Goal: Information Seeking & Learning: Learn about a topic

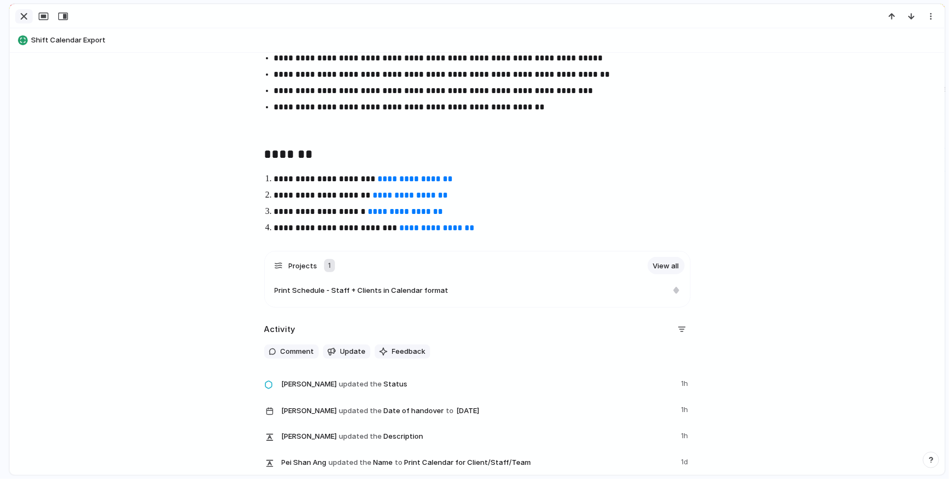
click at [29, 19] on div "button" at bounding box center [23, 16] width 13 height 13
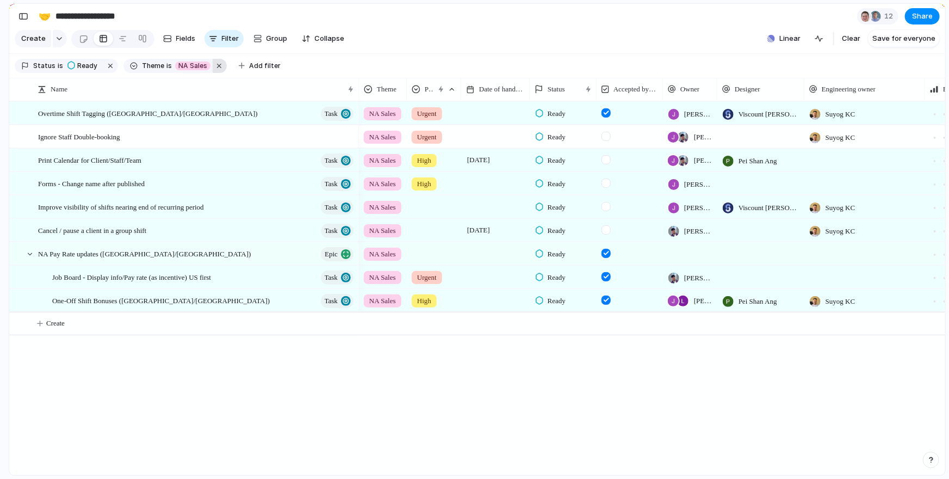
click at [215, 65] on button "button" at bounding box center [220, 66] width 14 height 14
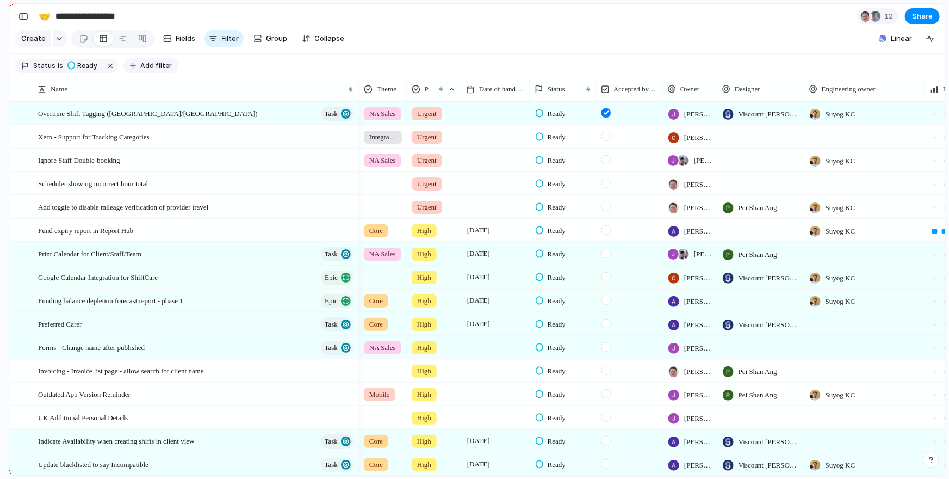
click at [140, 69] on span "Add filter" at bounding box center [156, 66] width 32 height 10
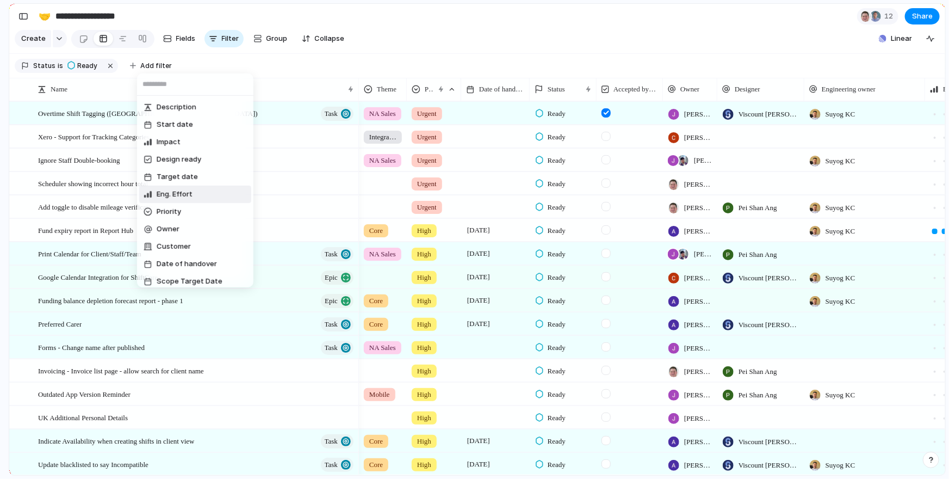
scroll to position [16, 0]
click at [165, 277] on span "Theme" at bounding box center [169, 282] width 24 height 11
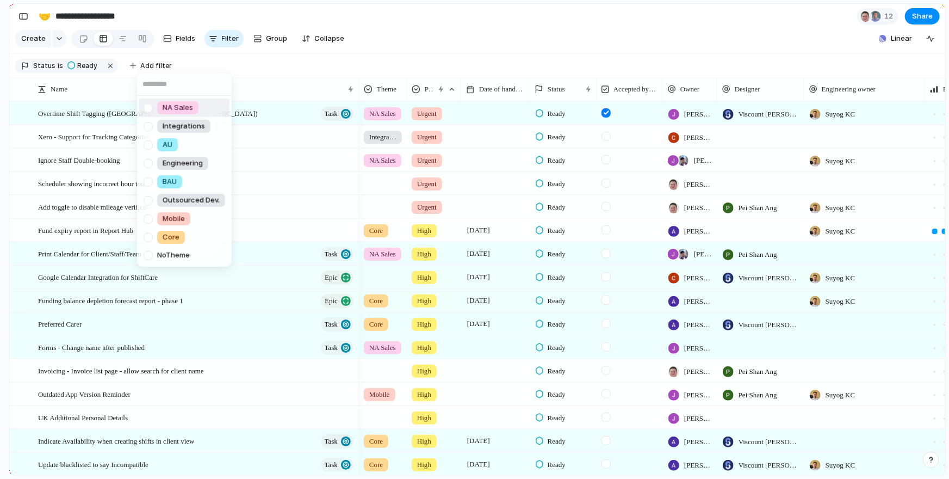
click at [168, 110] on span "NA Sales" at bounding box center [178, 107] width 30 height 11
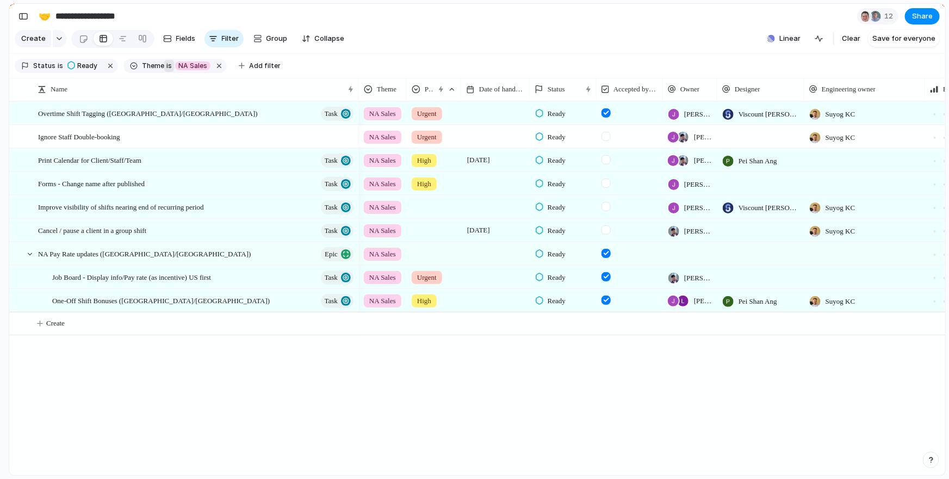
click at [166, 67] on span "is" at bounding box center [168, 66] width 5 height 10
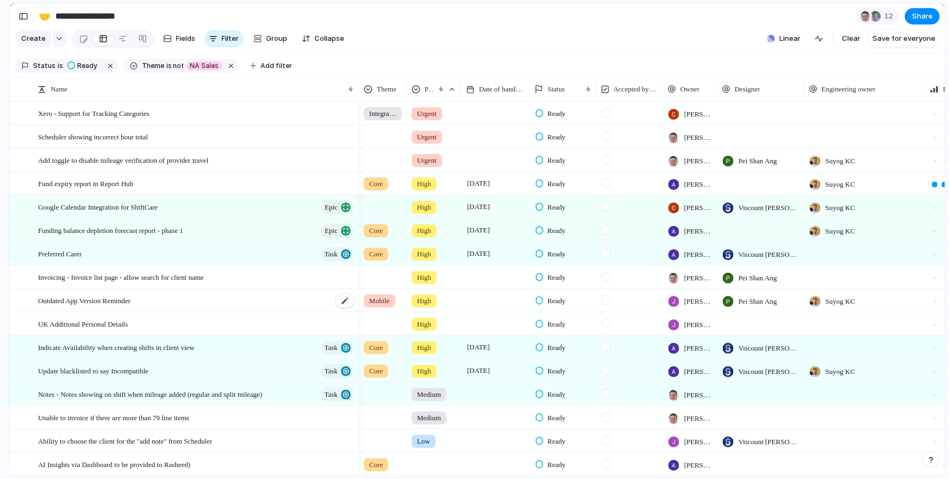
click at [131, 303] on span "Outdated App Version Reminder" at bounding box center [84, 300] width 92 height 13
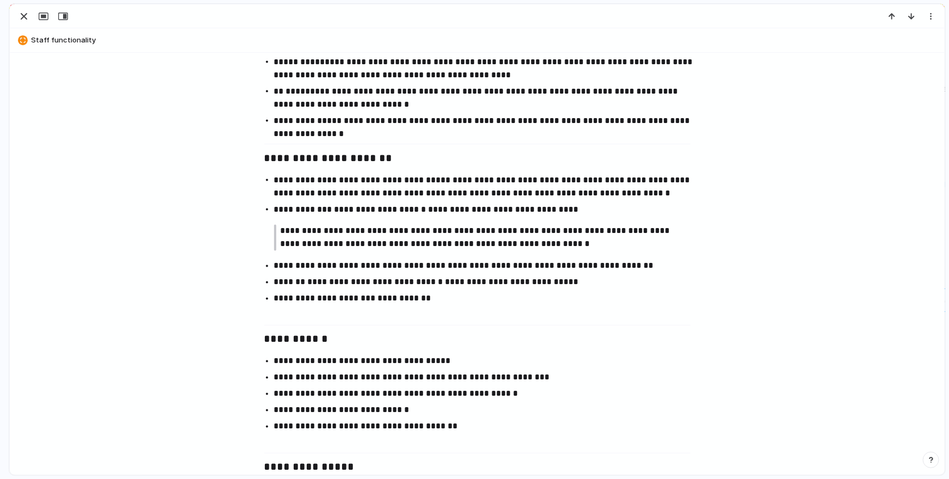
scroll to position [880, 0]
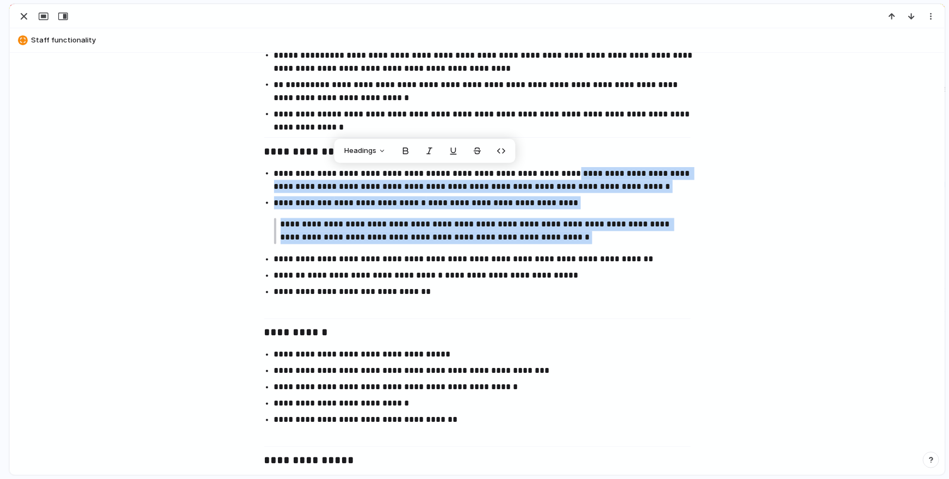
drag, startPoint x: 559, startPoint y: 172, endPoint x: 589, endPoint y: 249, distance: 82.8
click at [589, 249] on ul "**********" at bounding box center [478, 241] width 446 height 148
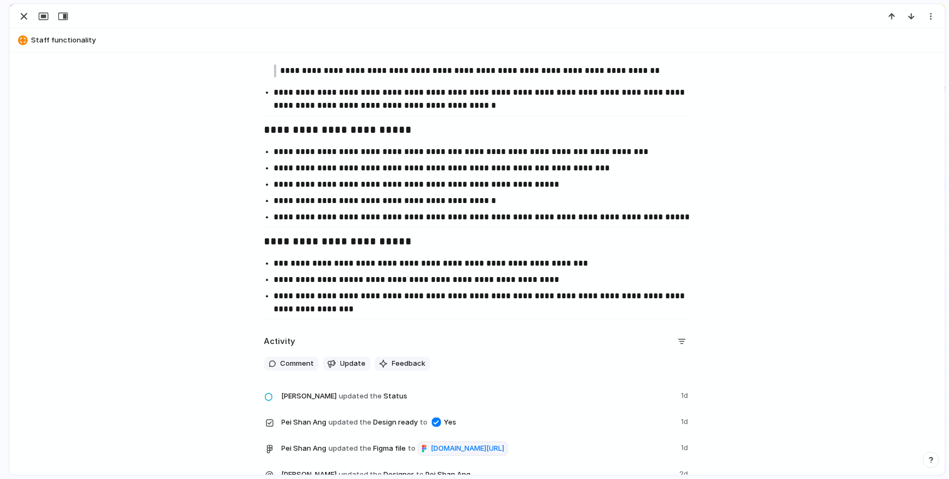
scroll to position [1576, 0]
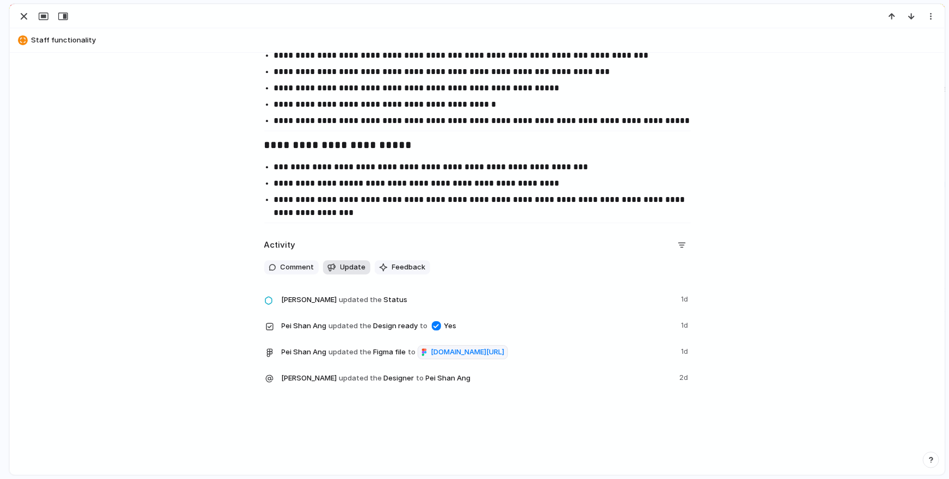
click at [341, 262] on span "Update" at bounding box center [354, 267] width 26 height 11
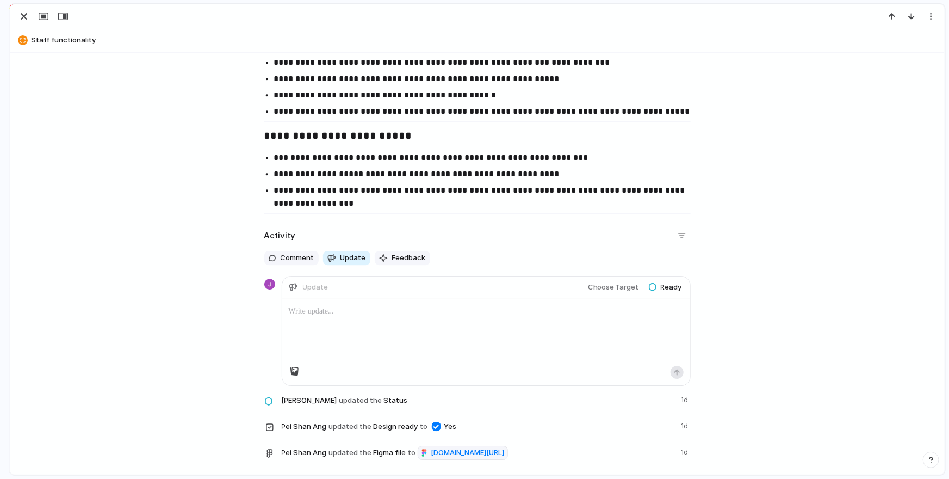
click at [324, 286] on div "Update" at bounding box center [310, 287] width 42 height 14
click at [318, 313] on p at bounding box center [486, 311] width 395 height 13
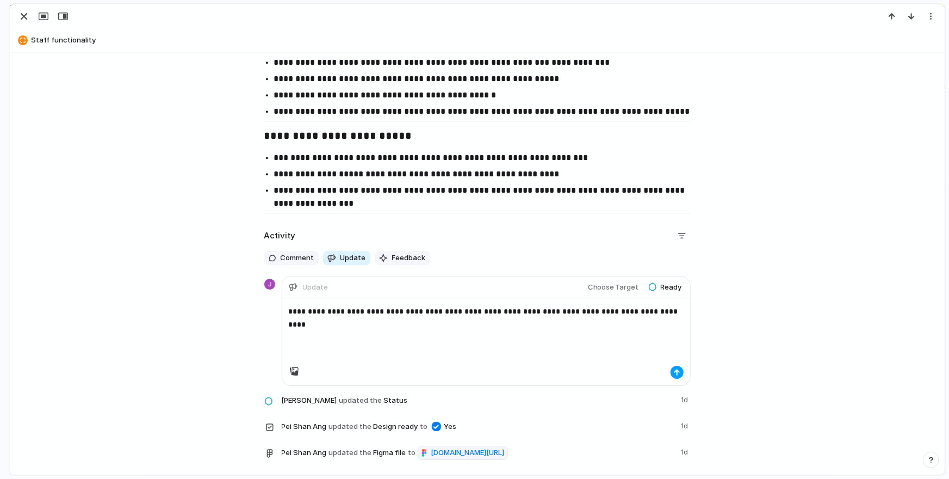
click at [675, 373] on div "button" at bounding box center [677, 372] width 7 height 7
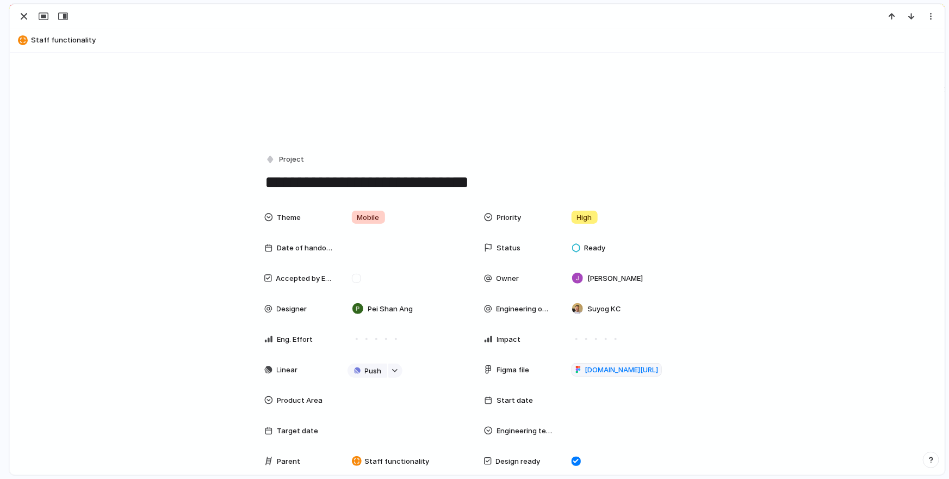
scroll to position [0, 0]
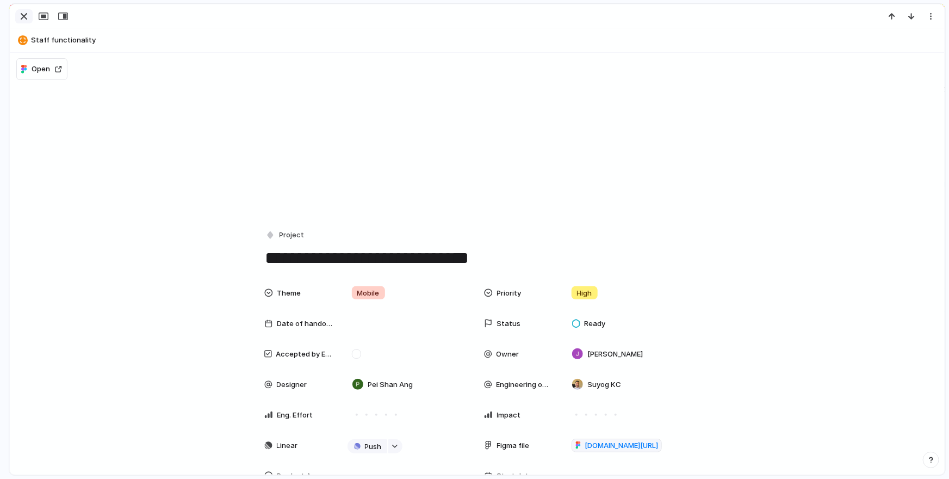
click at [28, 16] on div "button" at bounding box center [23, 16] width 13 height 13
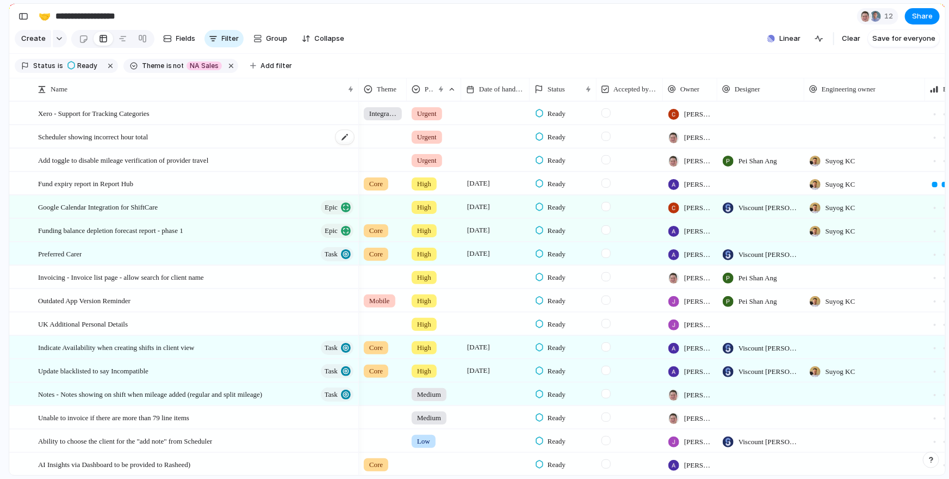
click at [194, 128] on div "Scheduler showing incorrect hour total" at bounding box center [196, 137] width 317 height 22
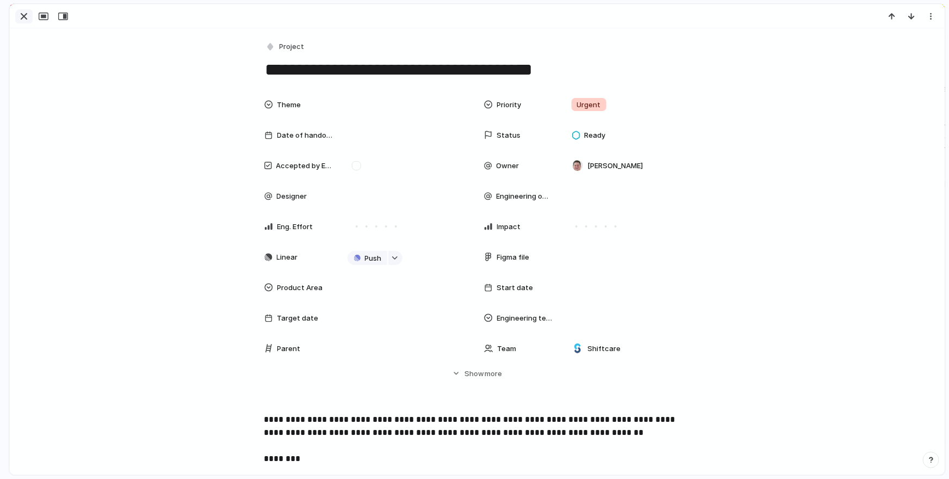
click at [23, 18] on div "button" at bounding box center [23, 16] width 13 height 13
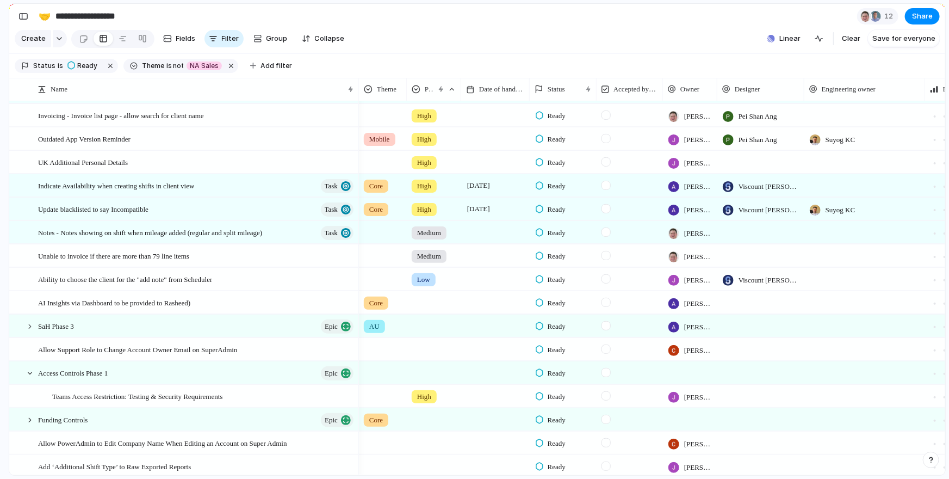
scroll to position [234, 0]
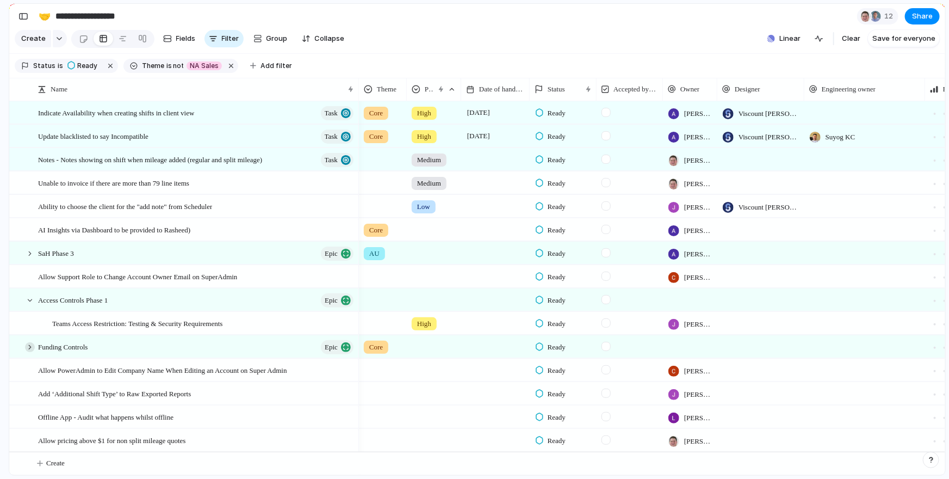
click at [29, 342] on div at bounding box center [30, 347] width 10 height 10
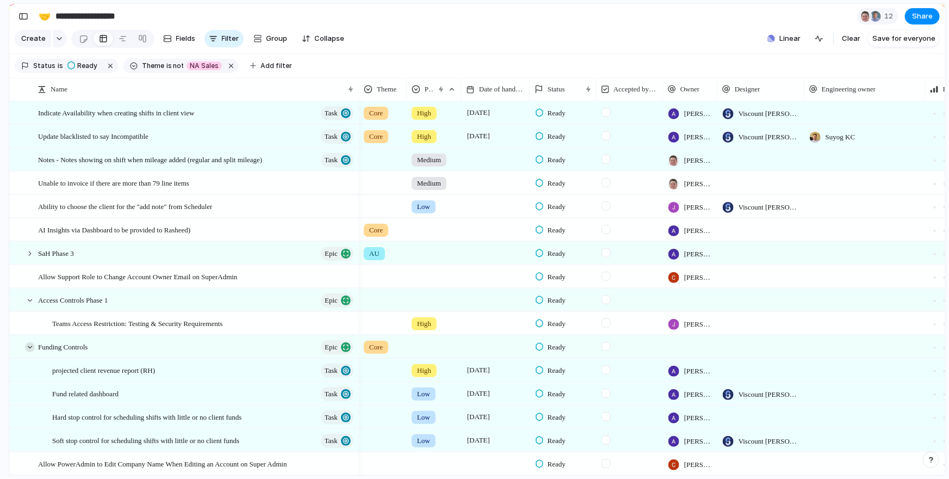
click at [32, 346] on div at bounding box center [30, 347] width 10 height 10
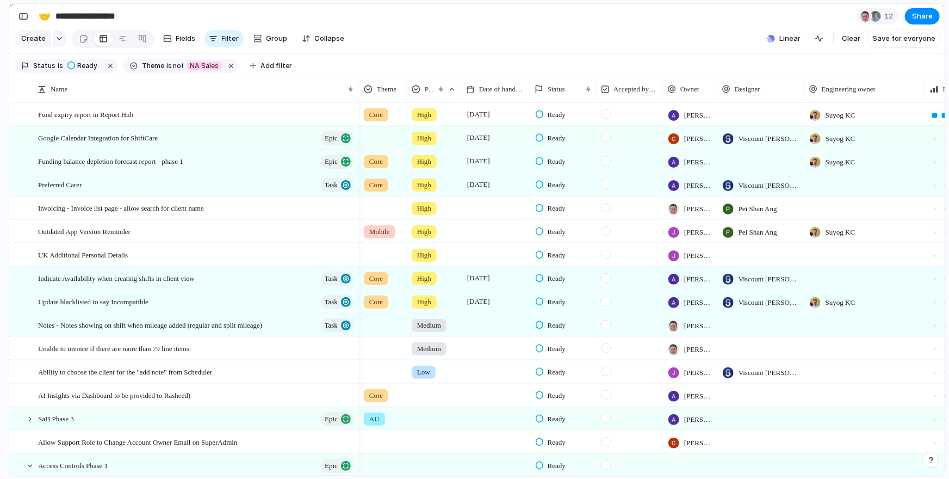
scroll to position [0, 0]
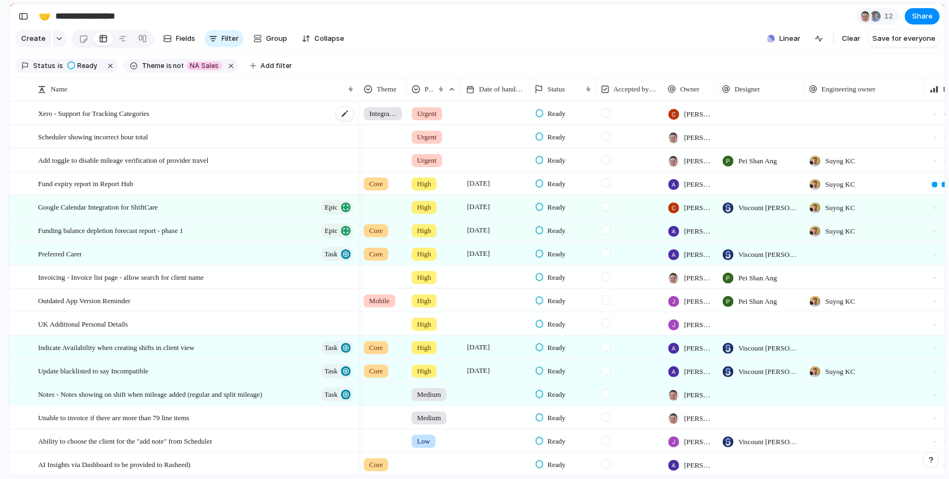
click at [173, 110] on div "Xero - Support for Tracking Categories" at bounding box center [196, 113] width 317 height 22
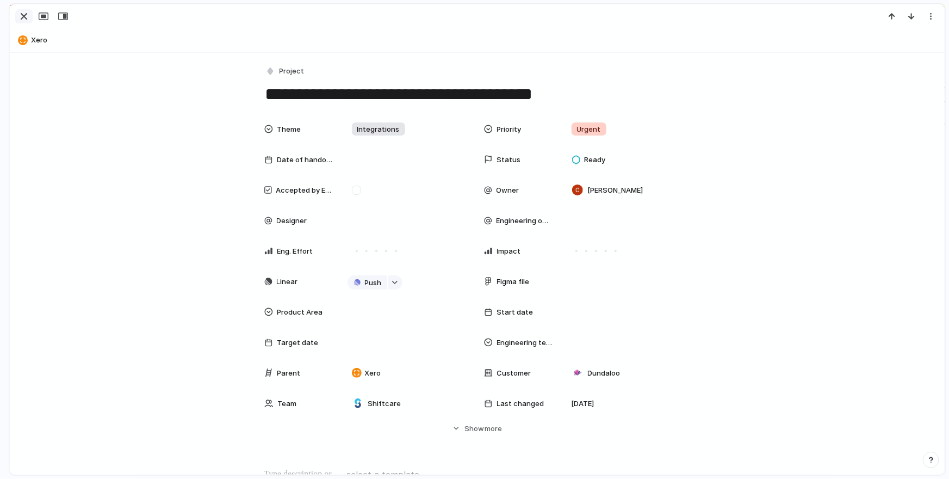
click at [28, 18] on div "button" at bounding box center [23, 16] width 13 height 13
